Goal: Navigation & Orientation: Find specific page/section

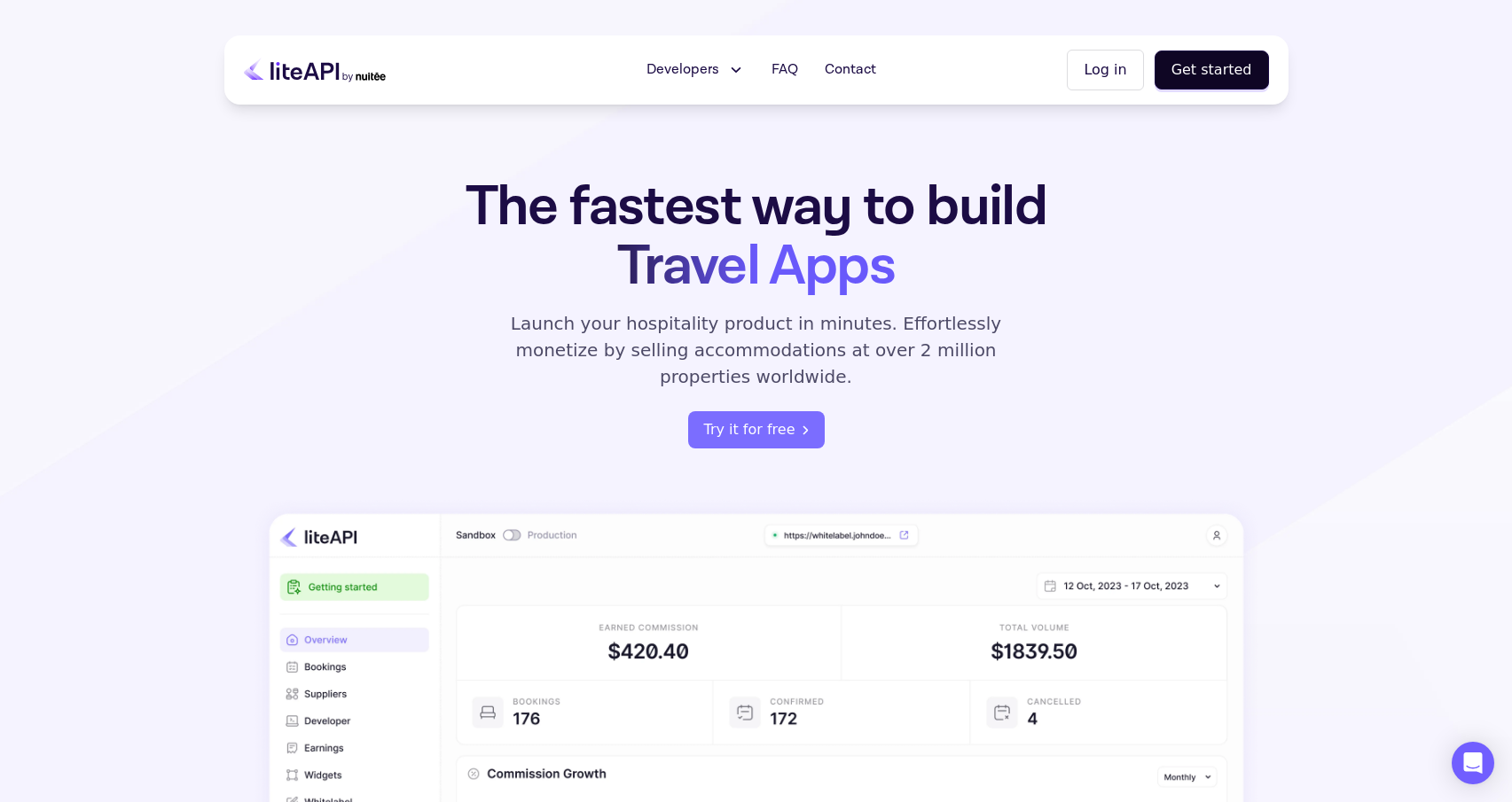
click at [1121, 67] on button "Log in" at bounding box center [1105, 70] width 77 height 41
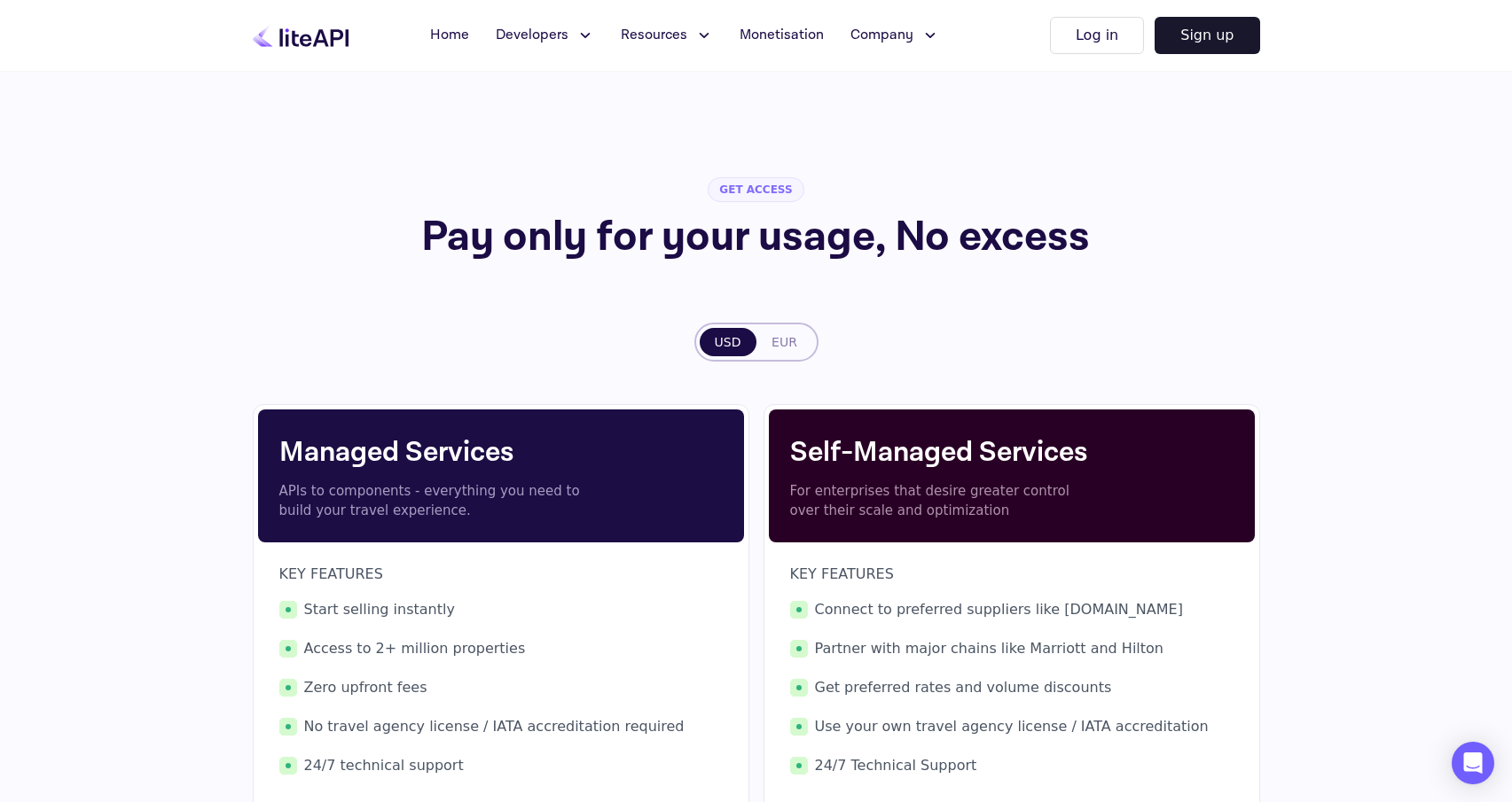
click at [851, 289] on div "GET ACCESS Pay only for your usage, No excess USD EUR Managed Services APIs to …" at bounding box center [757, 542] width 1007 height 941
click at [785, 336] on button "EUR" at bounding box center [785, 341] width 56 height 28
click at [736, 345] on button "USD" at bounding box center [728, 341] width 56 height 28
